Goal: Transaction & Acquisition: Purchase product/service

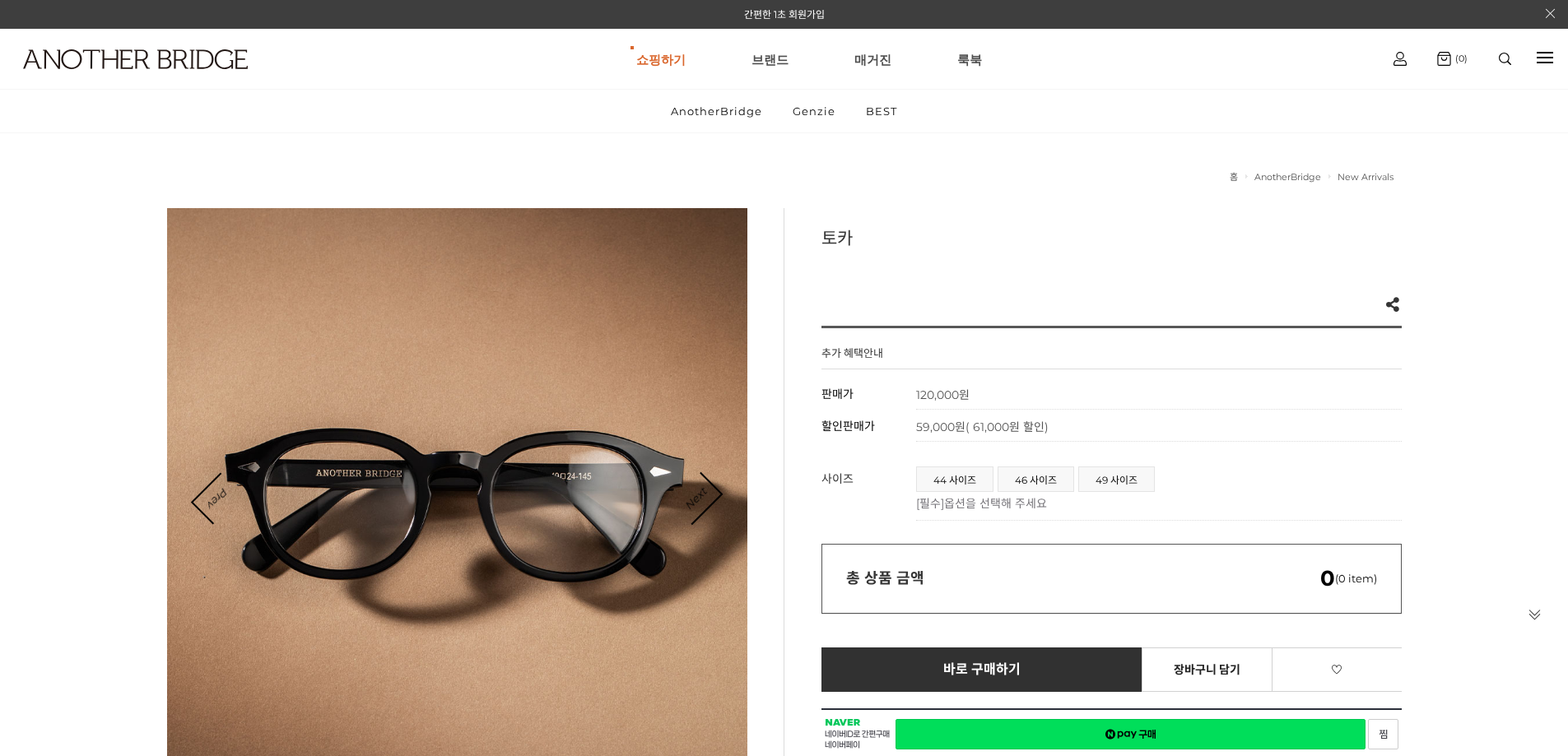
scroll to position [247, 0]
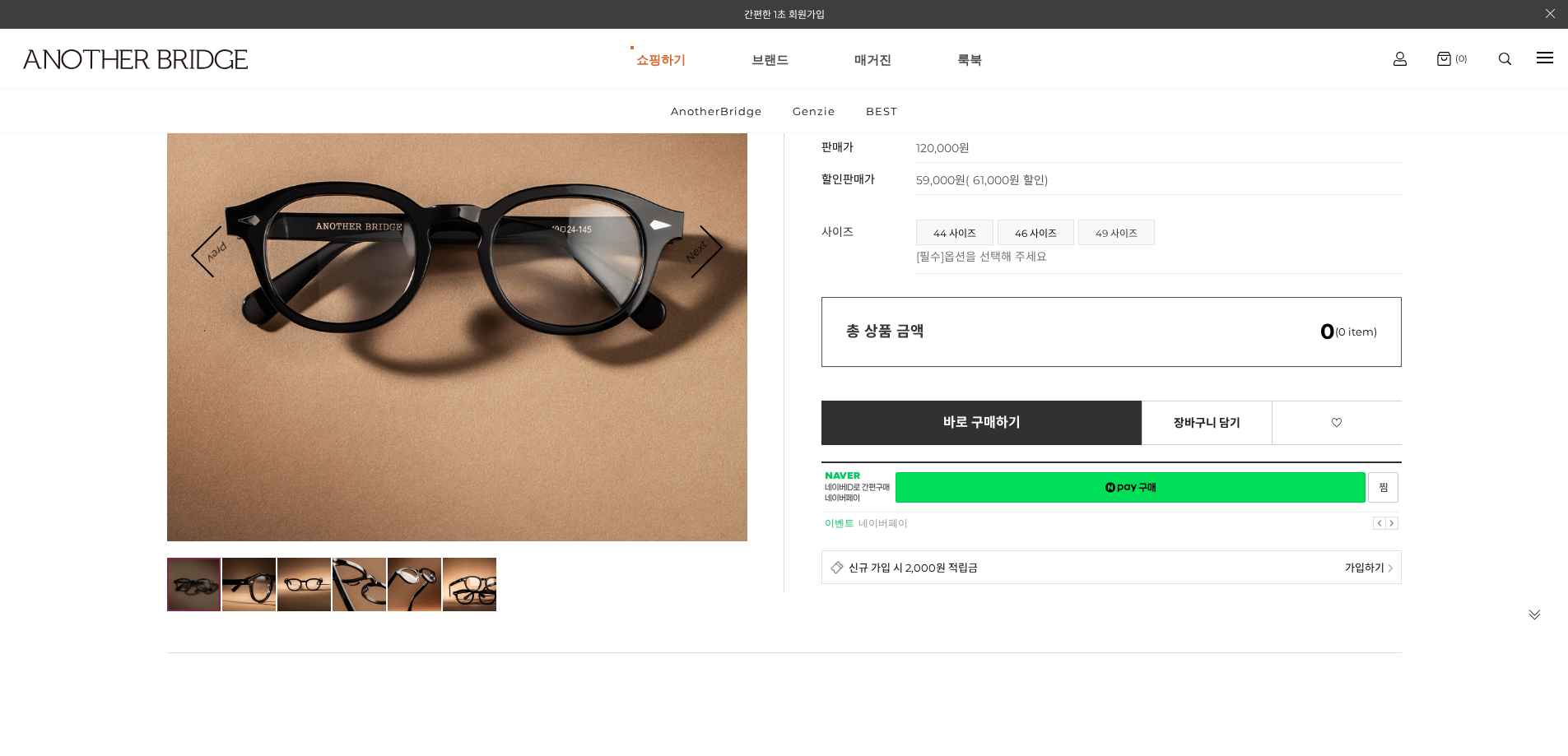
click at [1131, 221] on span "49 사이즈" at bounding box center [1116, 232] width 75 height 23
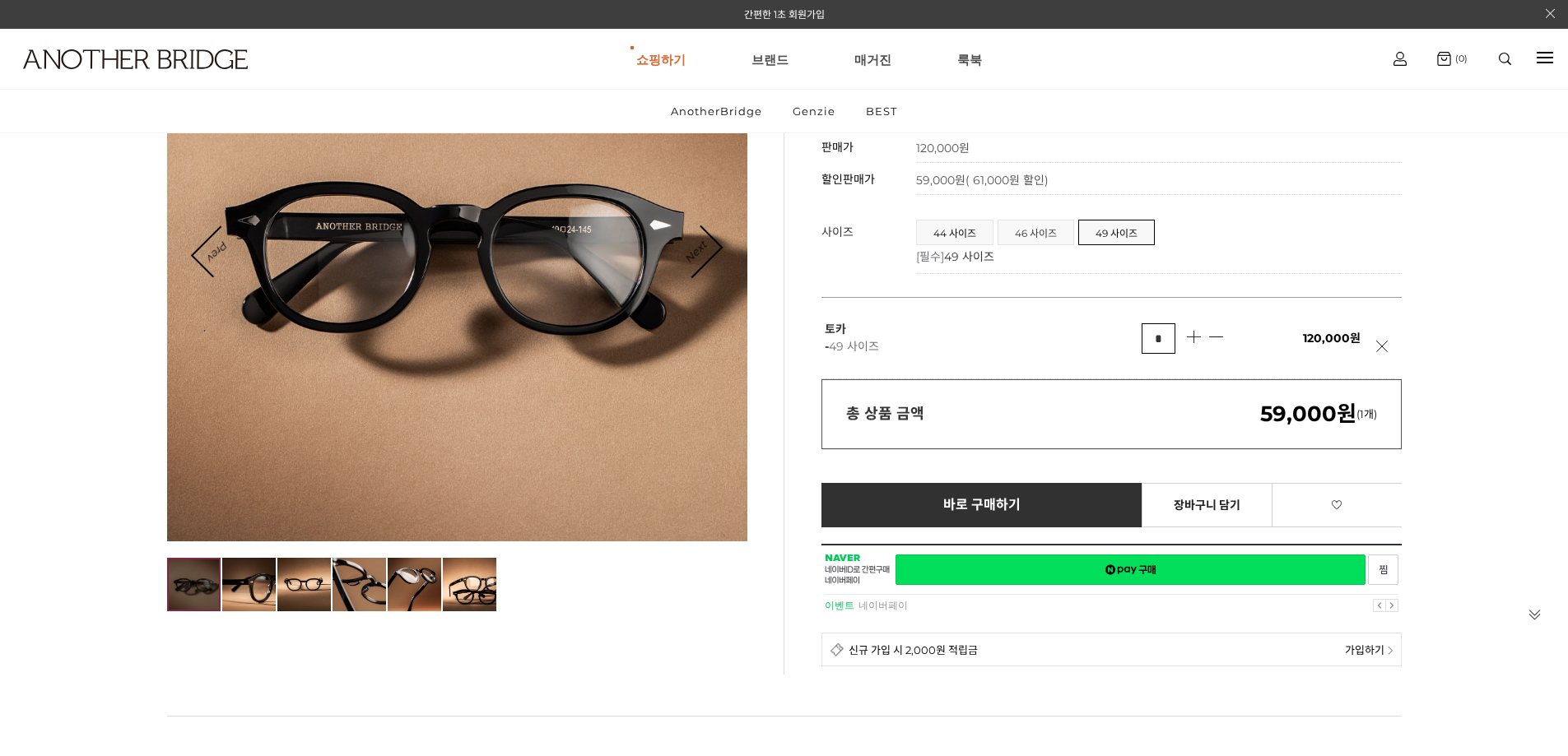
click at [1051, 221] on span "46 사이즈" at bounding box center [1035, 232] width 75 height 23
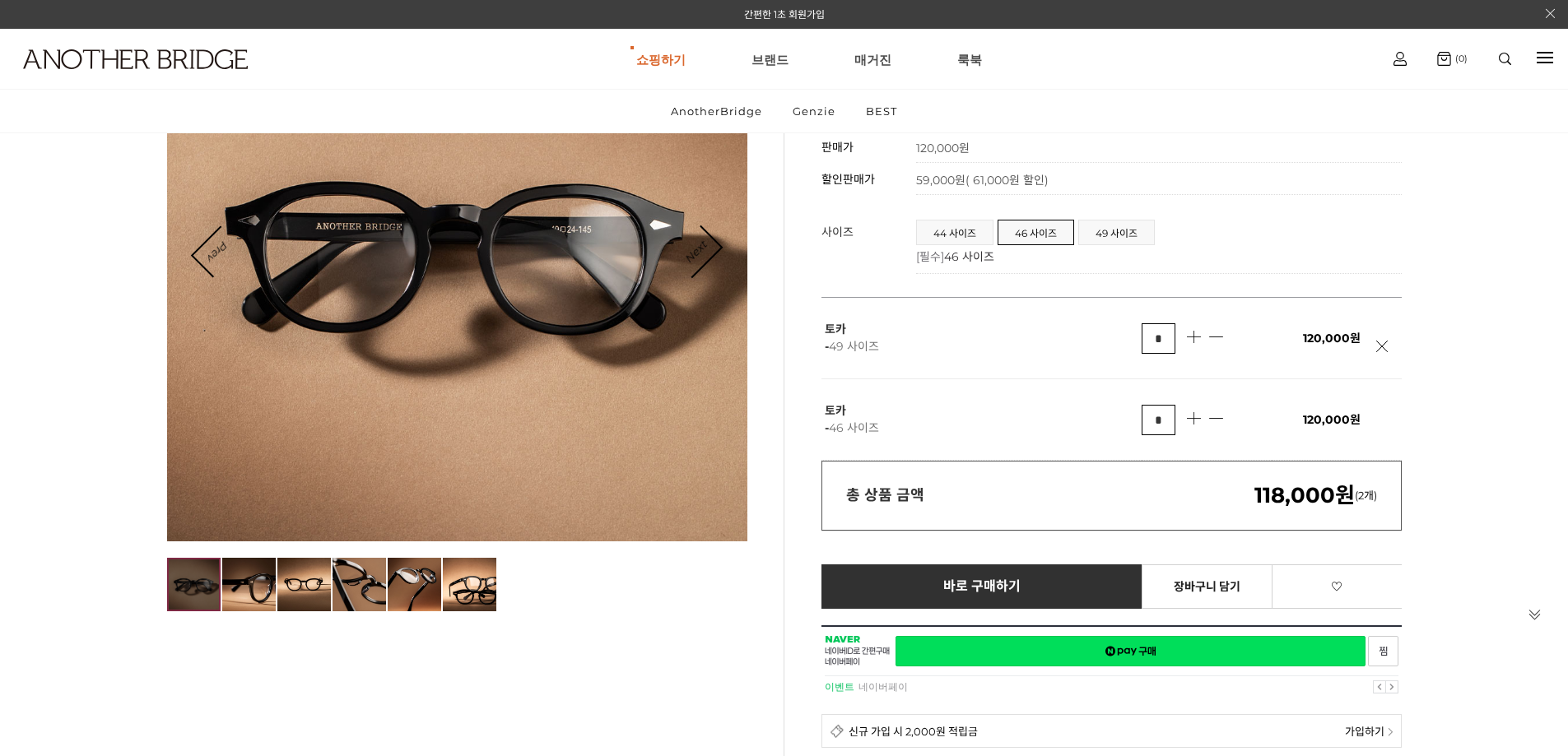
click at [1378, 341] on link at bounding box center [1386, 355] width 21 height 29
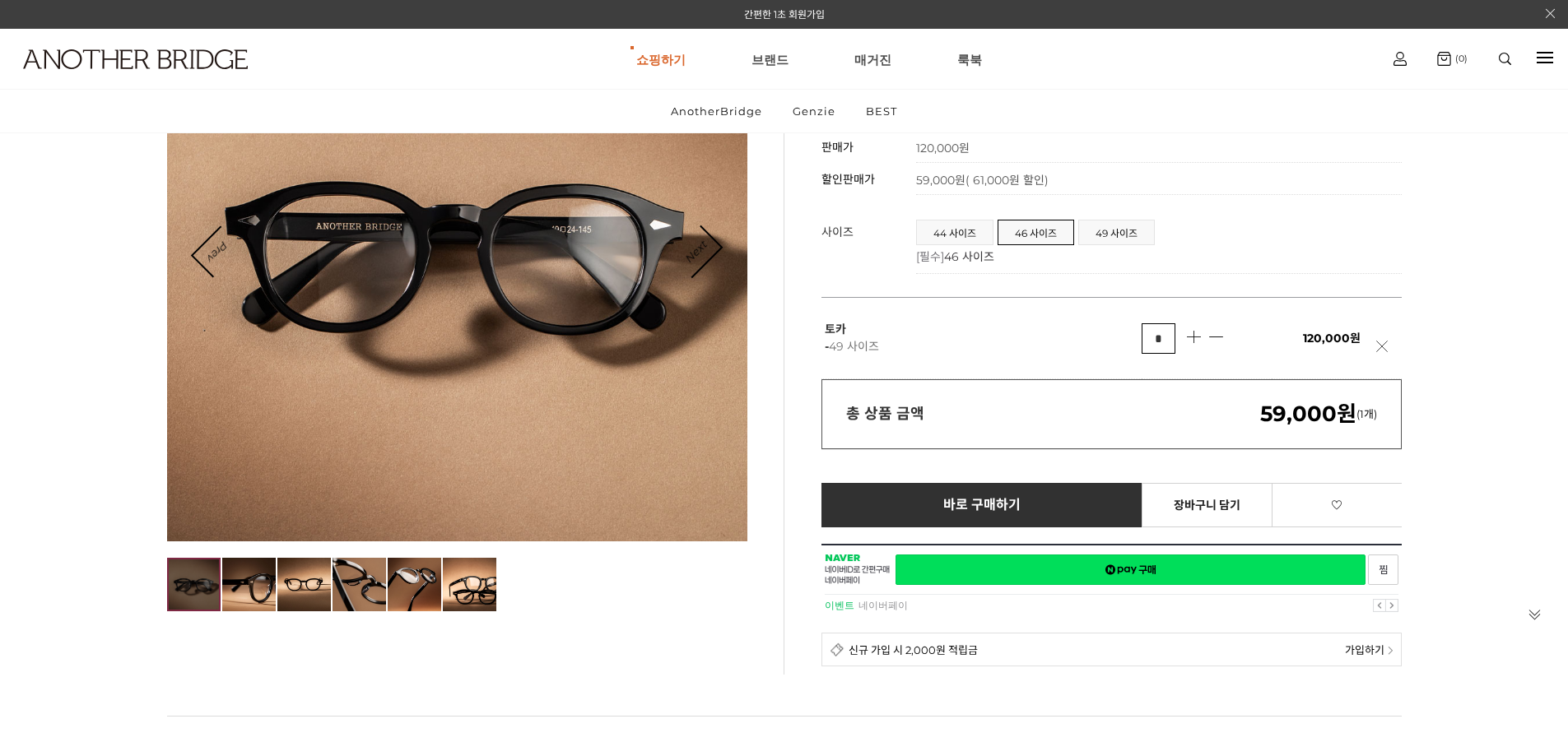
click at [1385, 341] on link at bounding box center [1386, 355] width 21 height 29
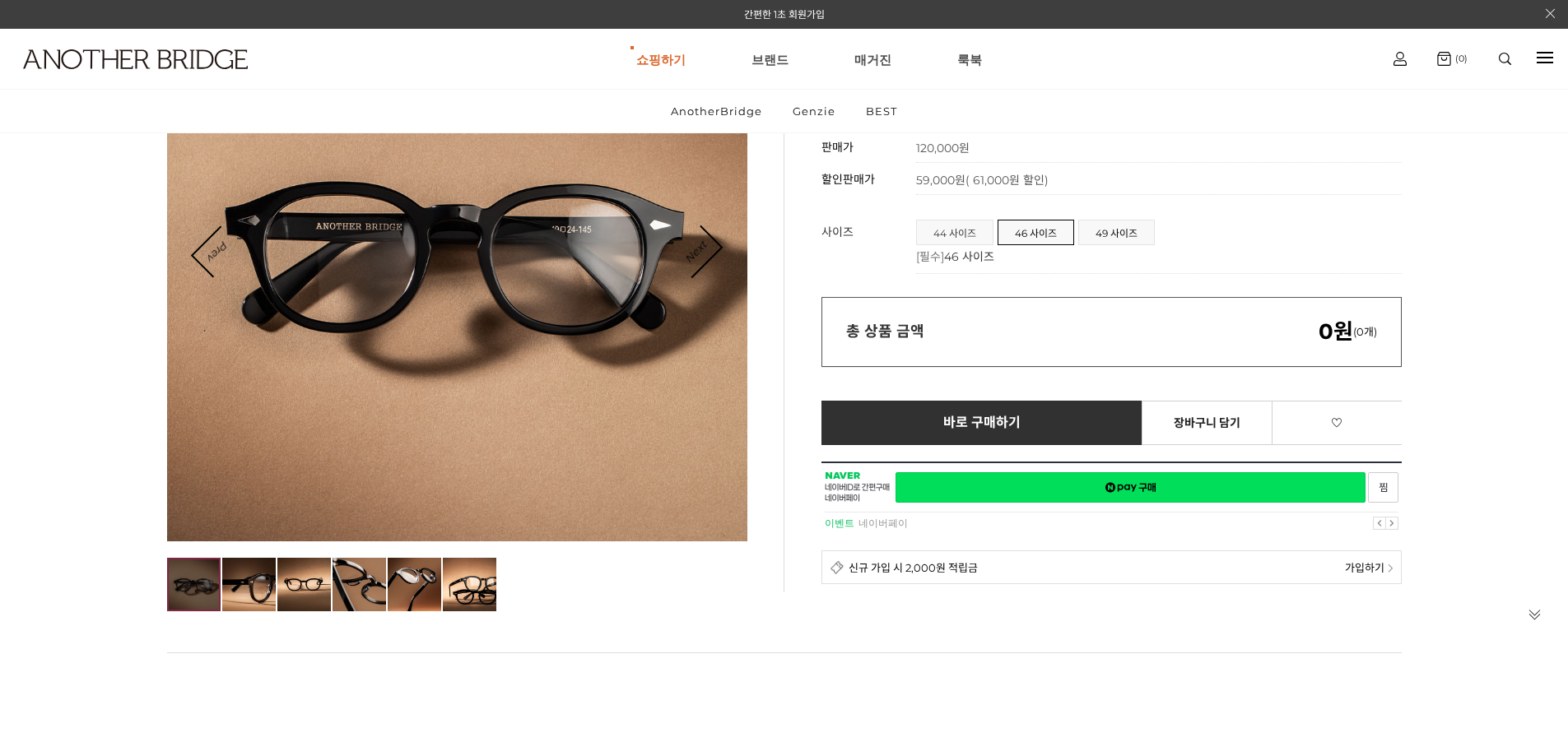
click at [958, 221] on span "44 사이즈" at bounding box center [955, 232] width 76 height 23
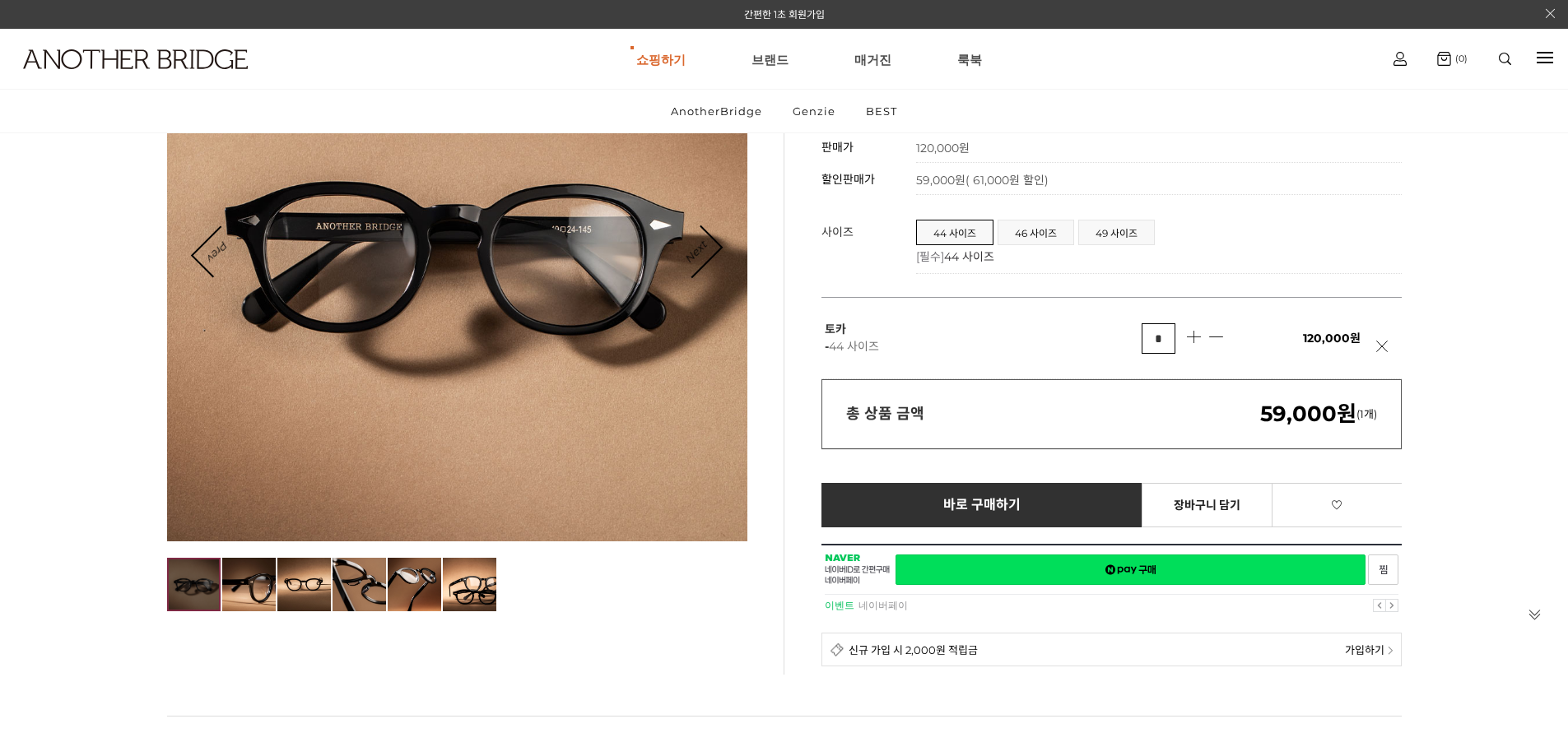
click at [1388, 318] on td "120,000원" at bounding box center [1336, 338] width 130 height 81
click at [206, 581] on img at bounding box center [194, 585] width 54 height 54
click at [260, 587] on img at bounding box center [249, 585] width 54 height 54
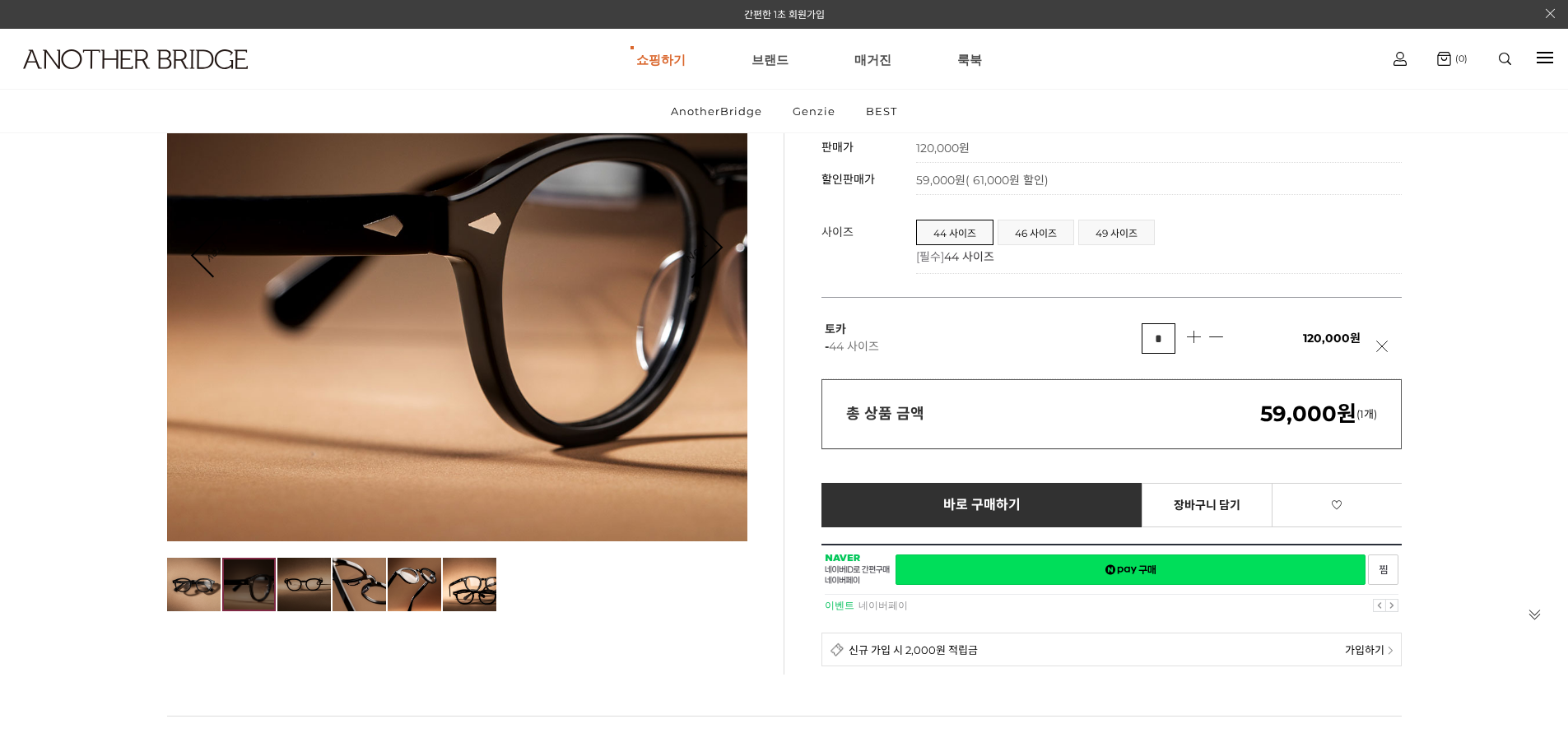
click at [305, 589] on img at bounding box center [305, 585] width 54 height 54
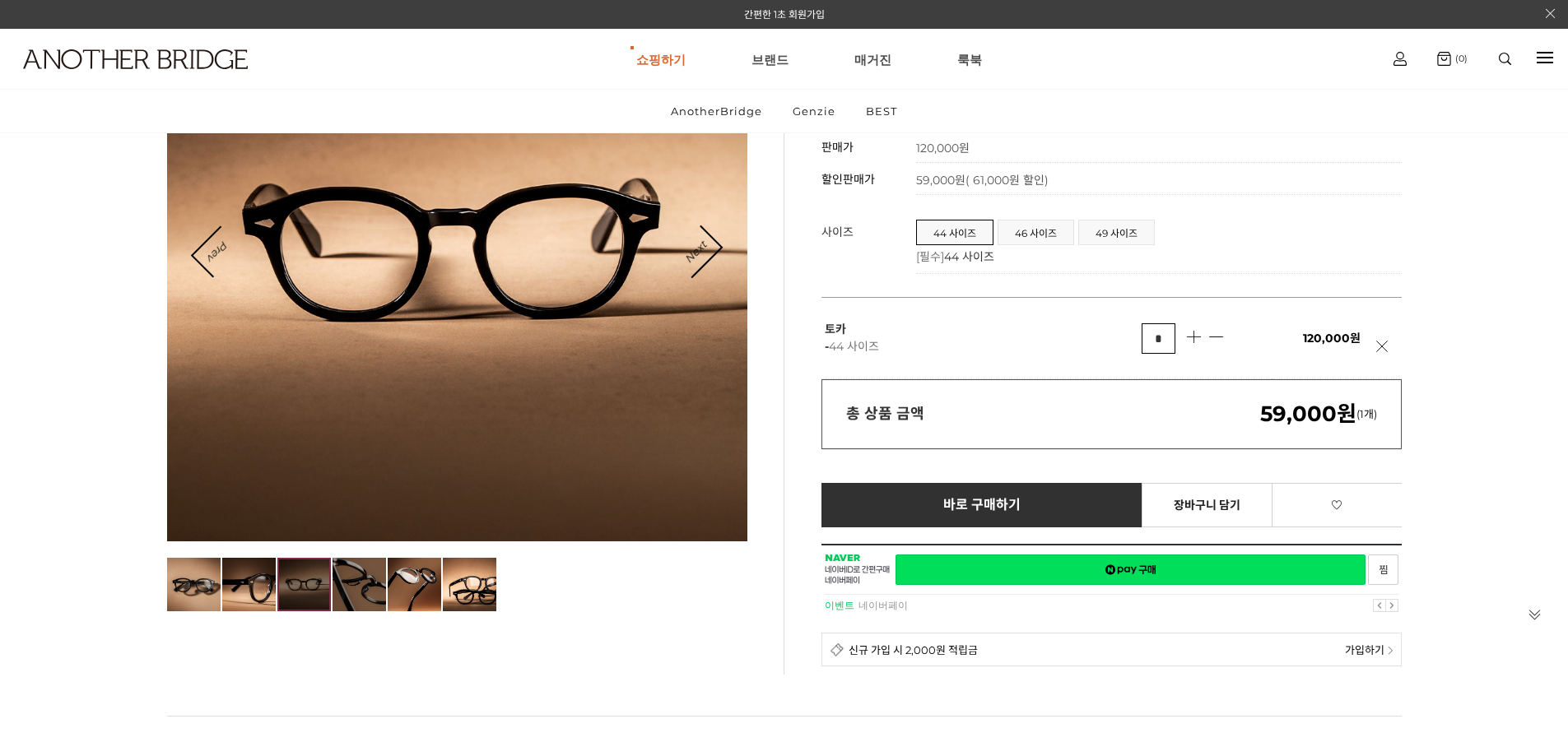
click at [342, 578] on img at bounding box center [359, 585] width 54 height 54
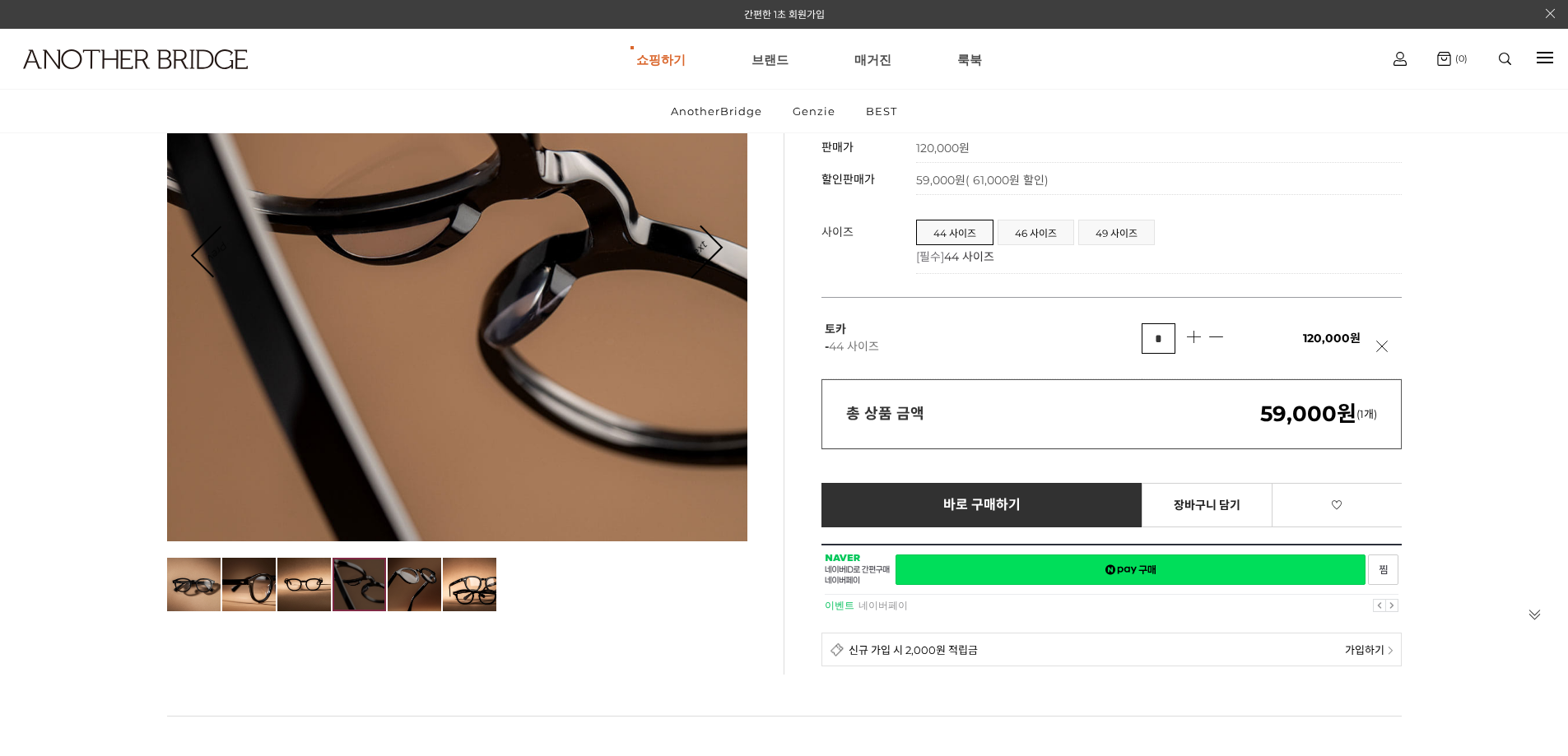
click at [419, 579] on img at bounding box center [414, 585] width 54 height 54
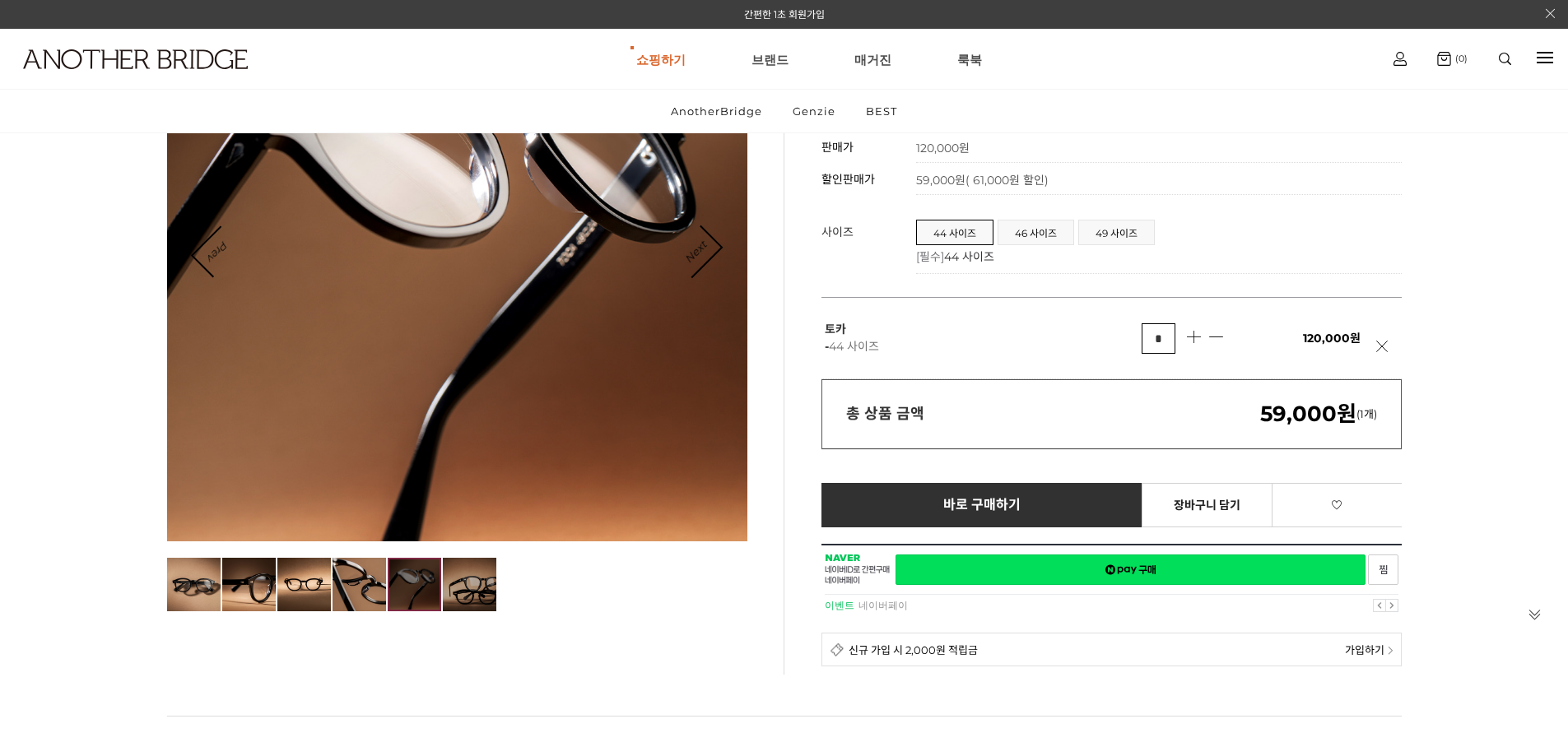
click at [493, 576] on img at bounding box center [470, 585] width 54 height 54
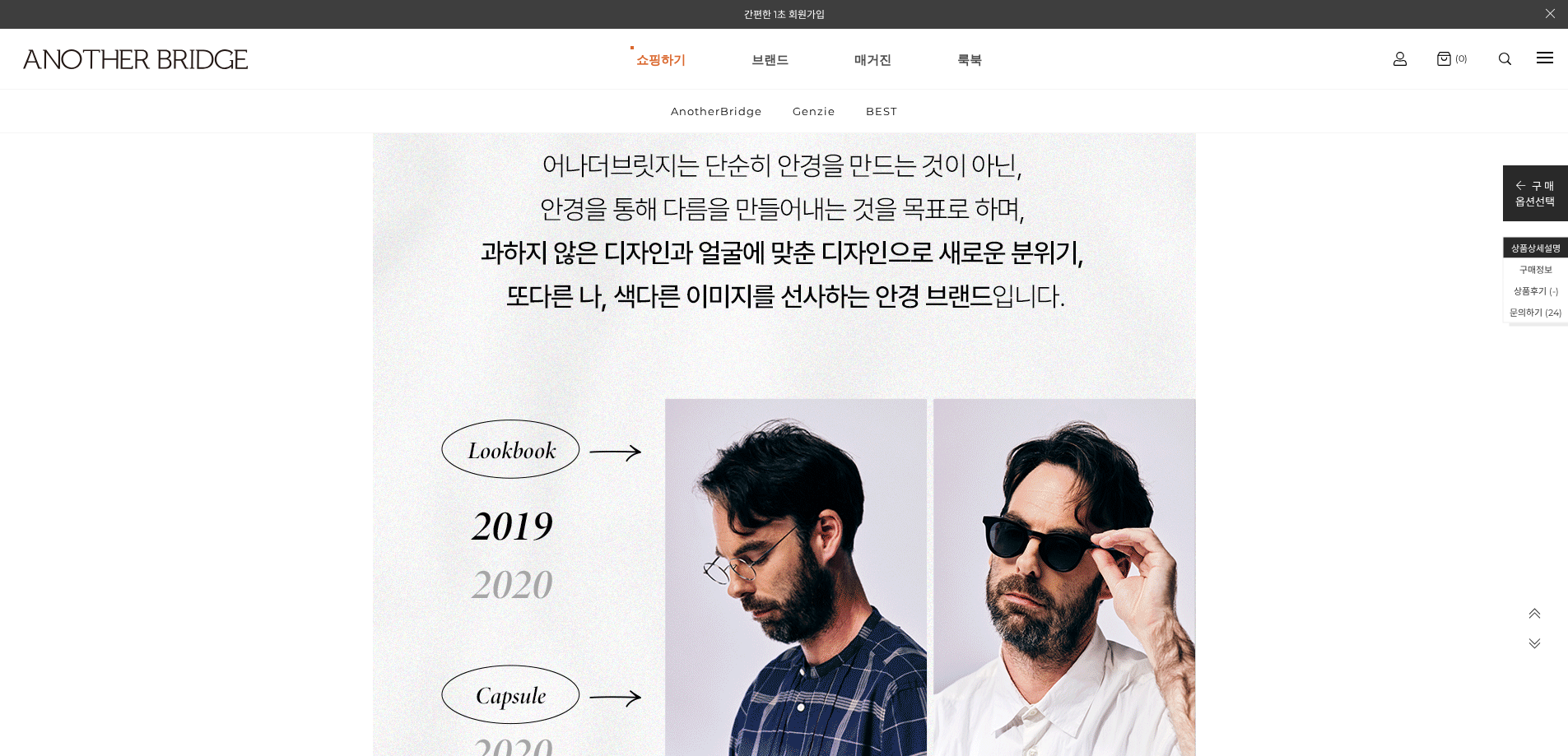
scroll to position [18271, 0]
